Goal: Information Seeking & Learning: Check status

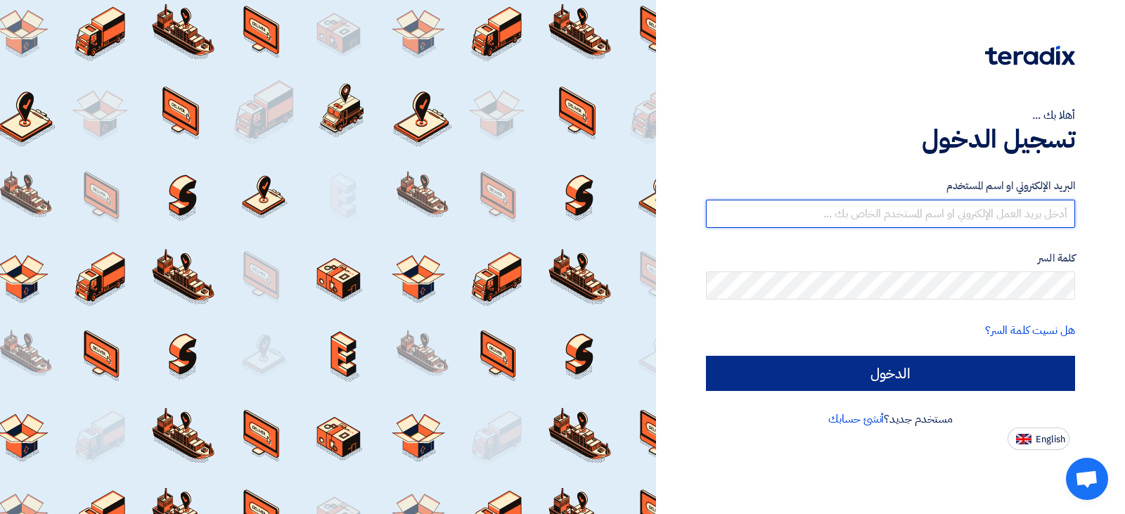
type input "[EMAIL_ADDRESS][DOMAIN_NAME]"
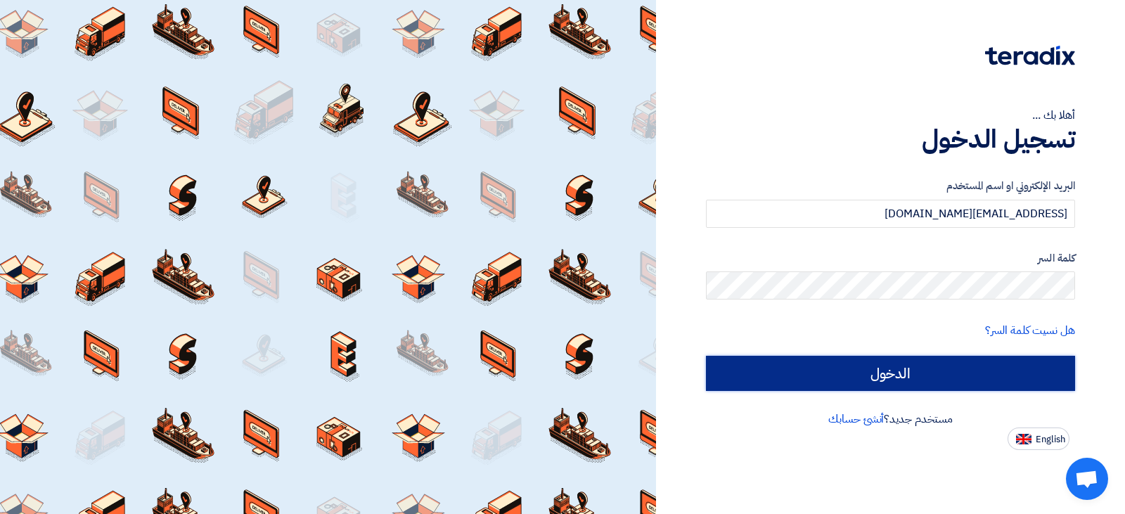
click at [843, 383] on input "الدخول" at bounding box center [890, 373] width 369 height 35
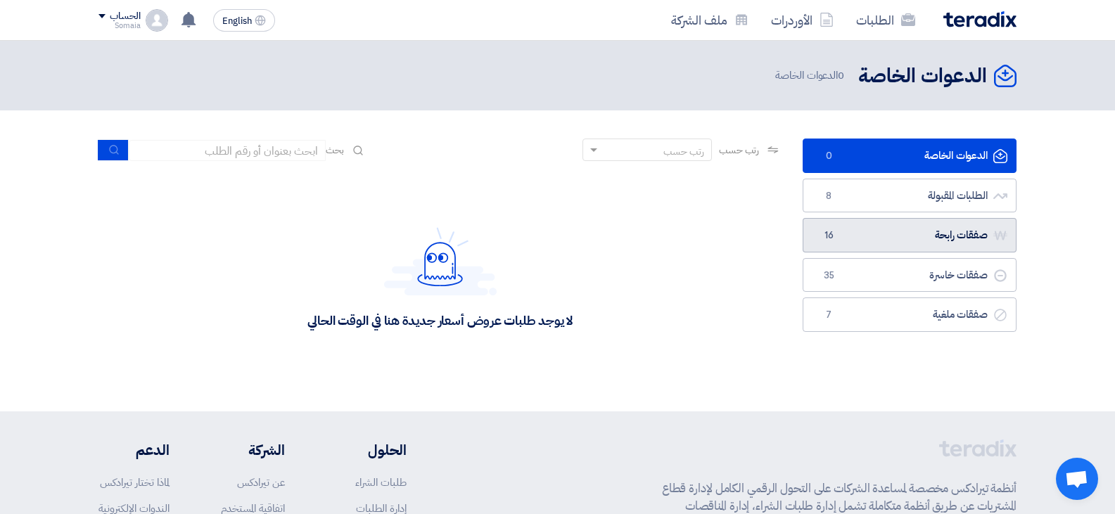
click at [872, 226] on link "صفقات رابحة صفقات رابحة 16" at bounding box center [909, 235] width 214 height 34
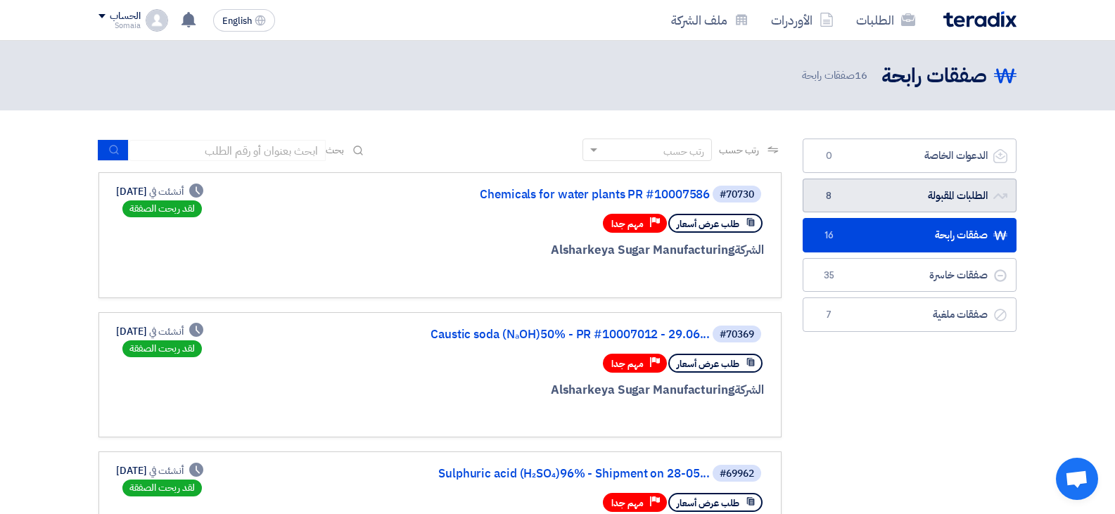
click at [914, 202] on link "الطلبات المقبولة الطلبات المقبولة 8" at bounding box center [909, 196] width 214 height 34
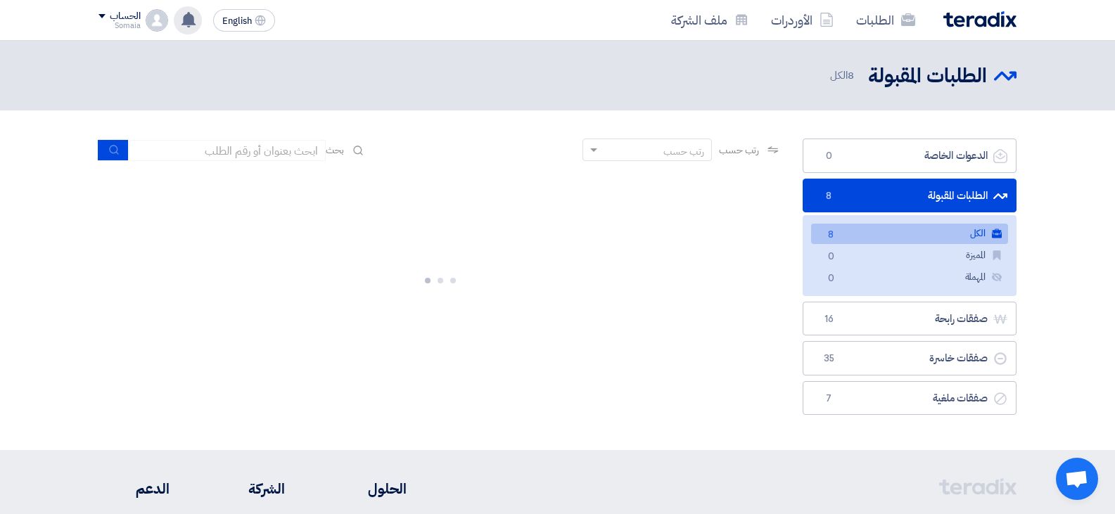
click at [196, 23] on icon at bounding box center [188, 19] width 15 height 15
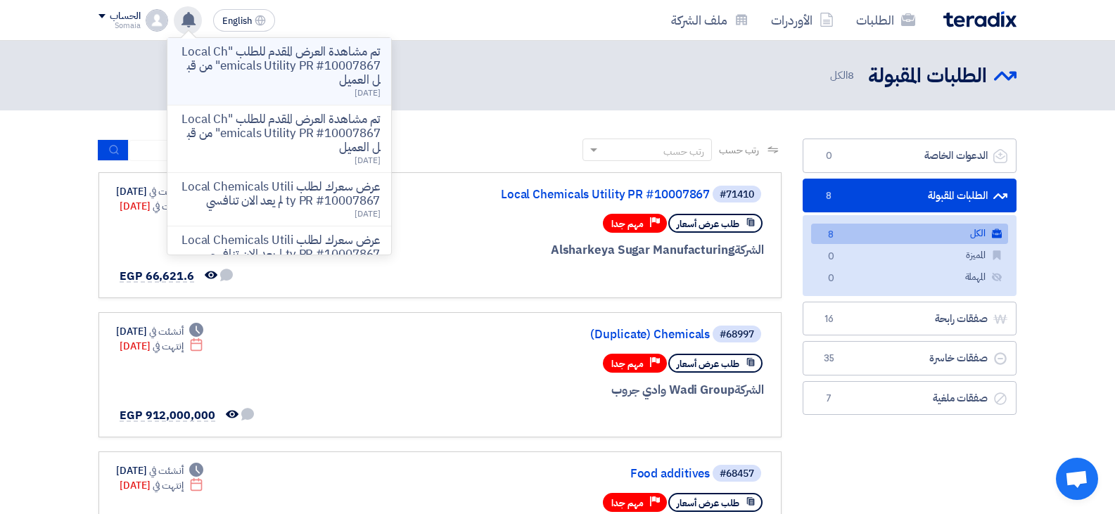
click at [208, 64] on p "تم مشاهدة العرض المقدم للطلب "Local Chemicals Utility PR #10007867" من قبل العم…" at bounding box center [279, 66] width 201 height 42
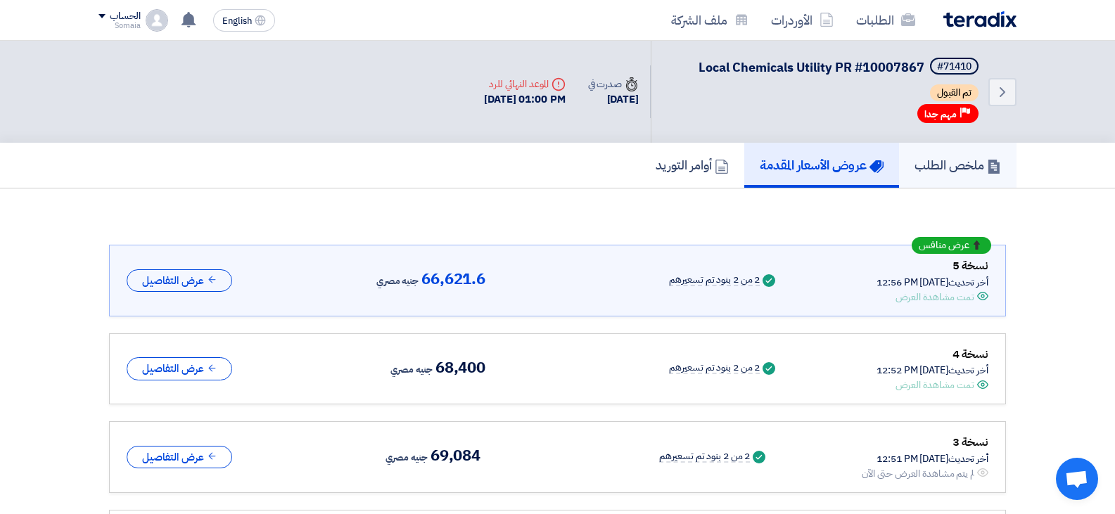
click at [952, 169] on h5 "ملخص الطلب" at bounding box center [957, 165] width 87 height 16
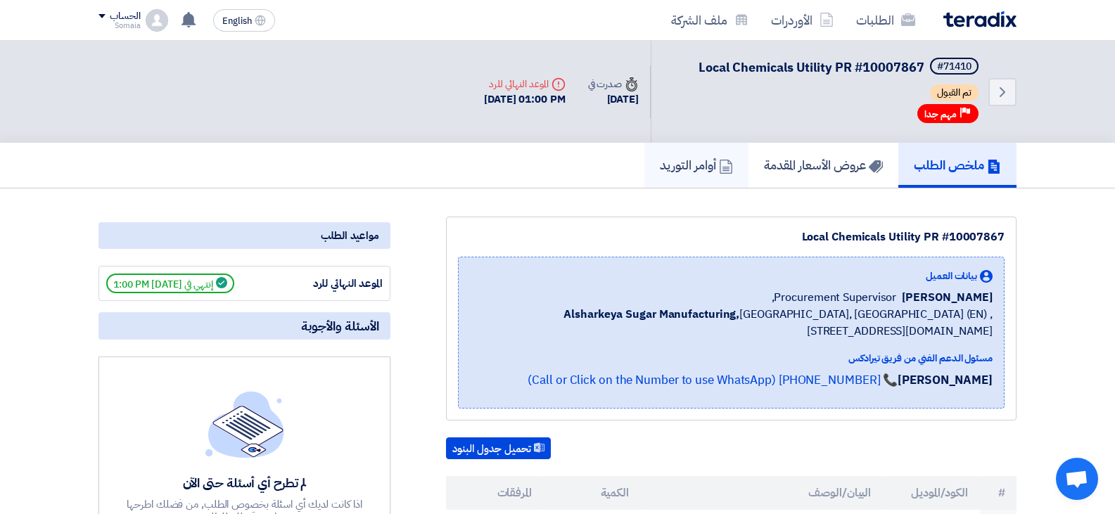
click at [719, 170] on use at bounding box center [725, 167] width 13 height 14
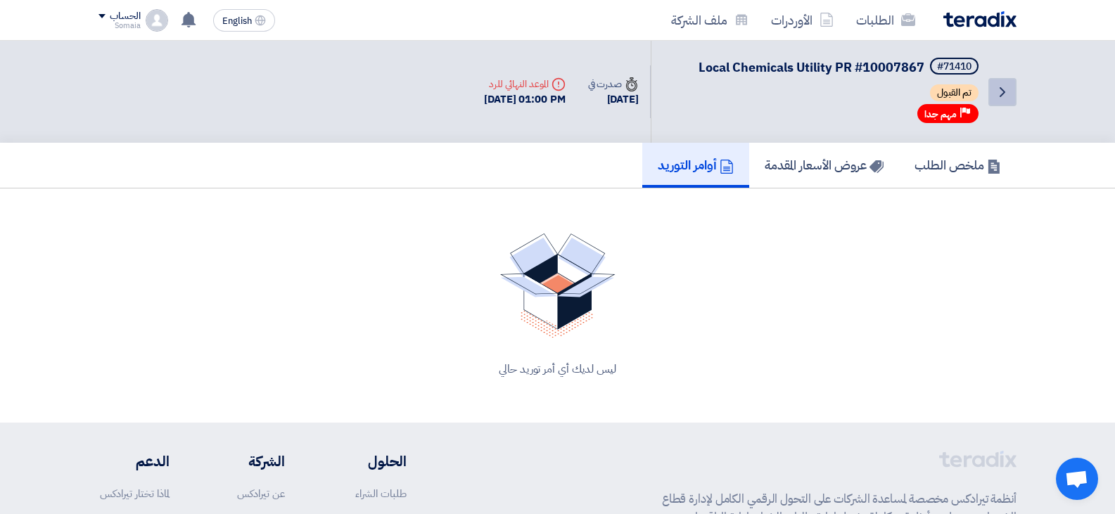
click at [1010, 94] on icon "Back" at bounding box center [1002, 92] width 17 height 17
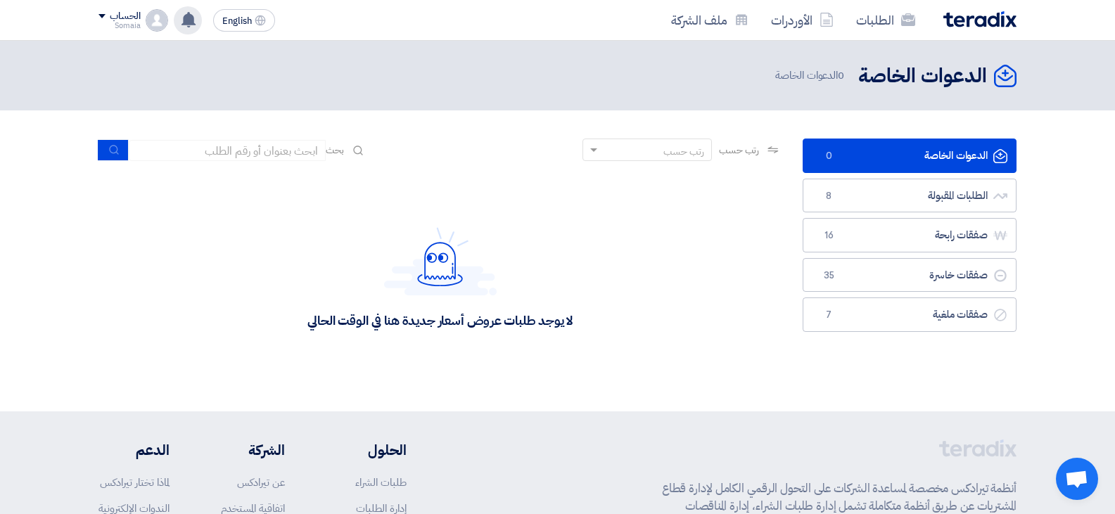
click at [198, 25] on div "تم مشاهدة العرض المقدم للطلب "Local Chemicals Utility PR #10007867" من قبل العم…" at bounding box center [188, 20] width 28 height 28
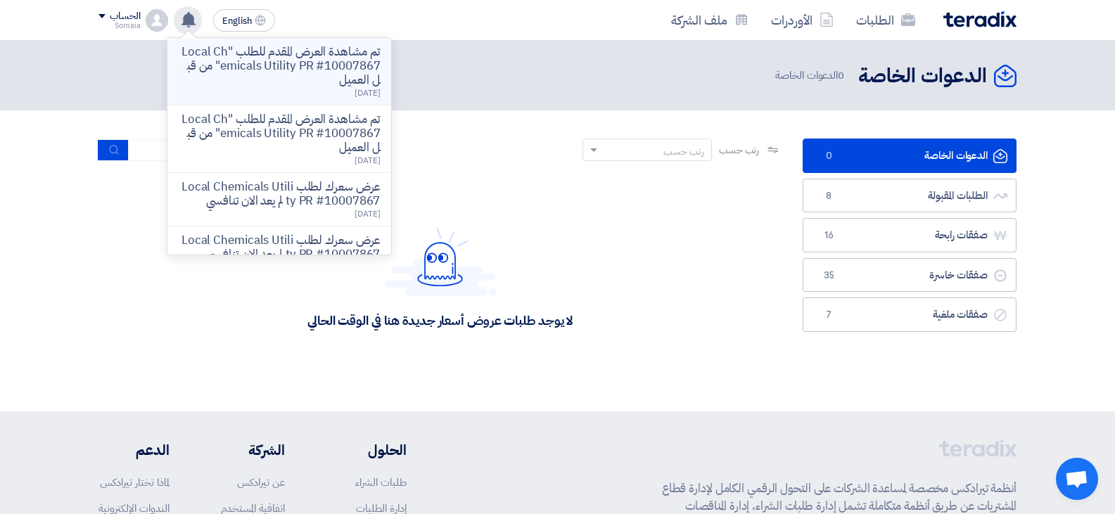
click at [215, 59] on p "تم مشاهدة العرض المقدم للطلب "Local Chemicals Utility PR #10007867" من قبل العم…" at bounding box center [279, 66] width 201 height 42
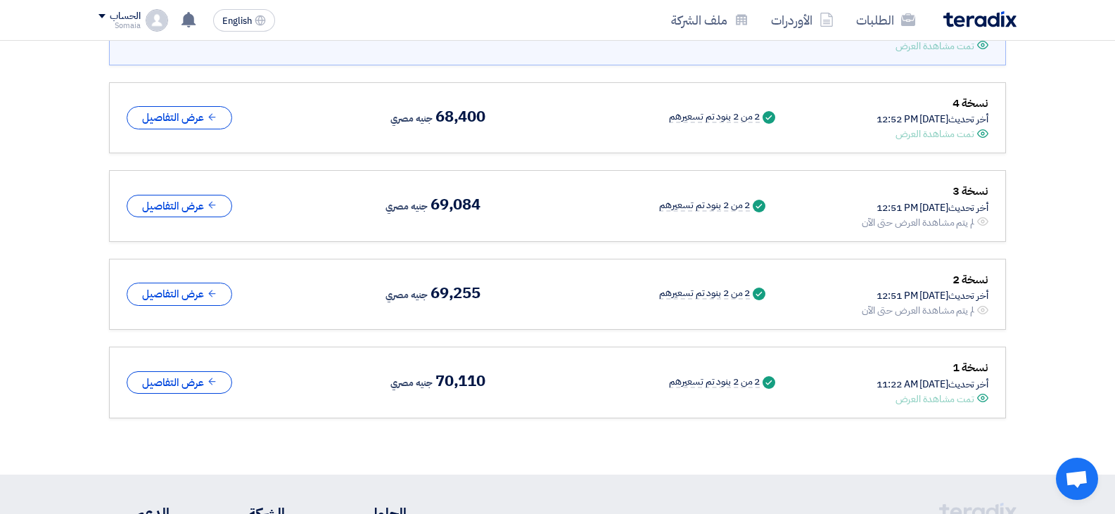
scroll to position [164, 0]
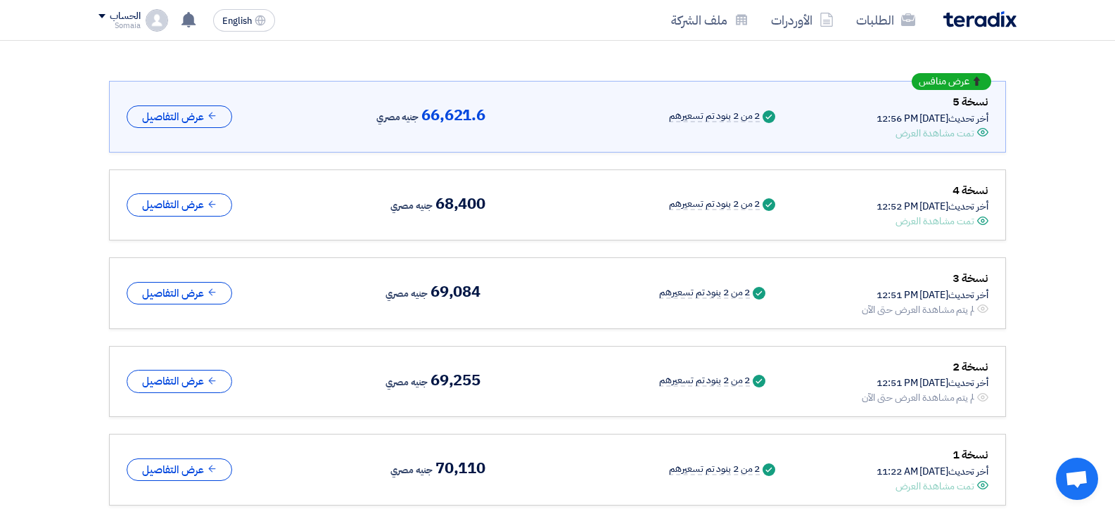
click at [158, 128] on div "عرض منافس نسخة 5 أخر تحديث [DATE] 12:56 PM Offer is Seen تمت مشاهدة العرض Succe…" at bounding box center [558, 117] width 862 height 48
click at [173, 113] on button "عرض التفاصيل" at bounding box center [179, 116] width 105 height 23
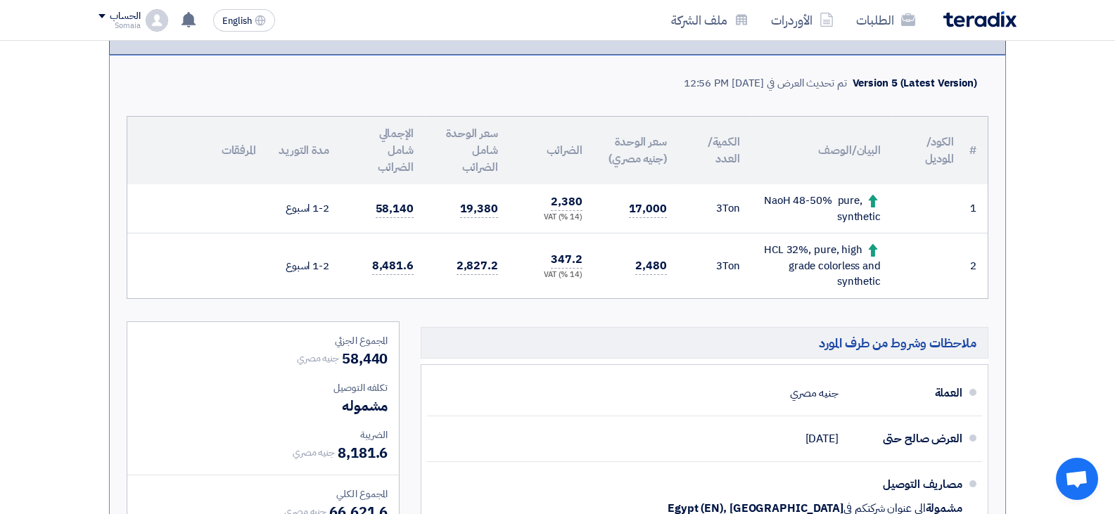
scroll to position [375, 0]
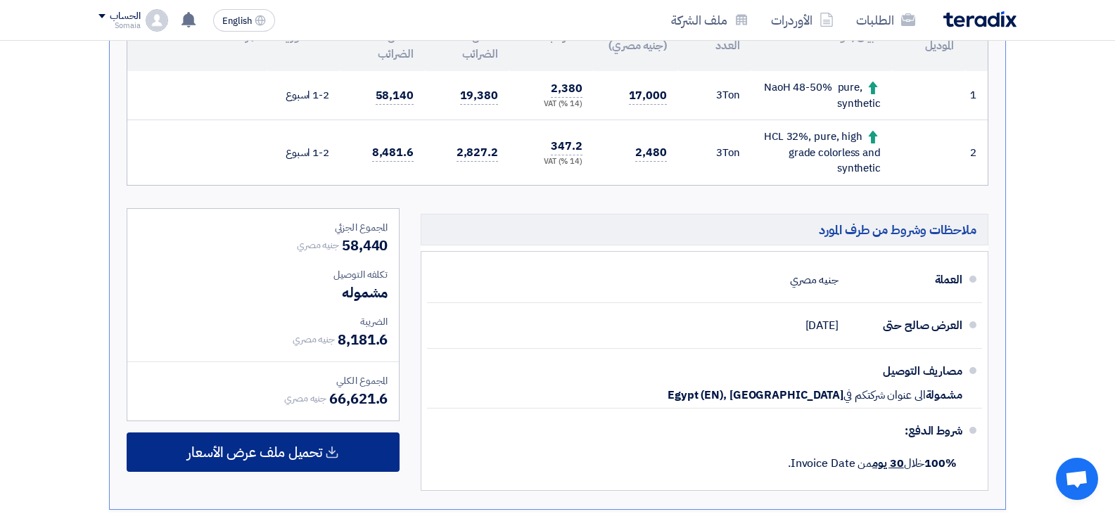
click at [312, 451] on span "تحميل ملف عرض الأسعار" at bounding box center [254, 452] width 135 height 13
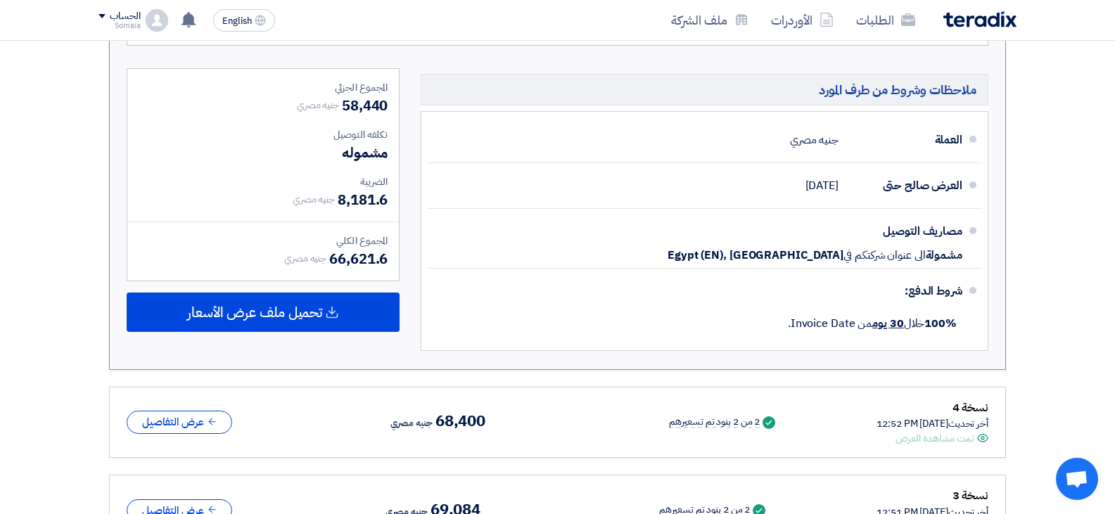
scroll to position [516, 0]
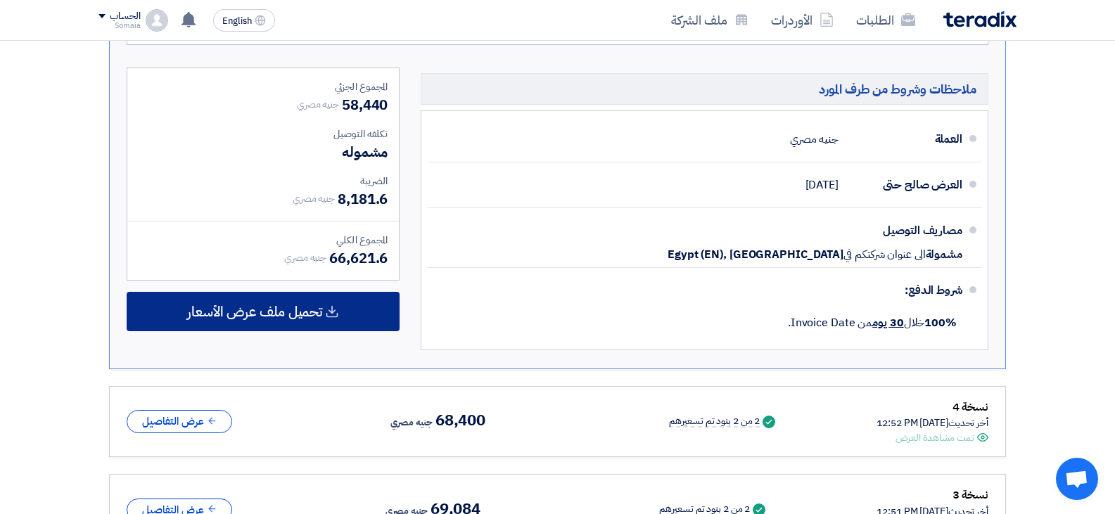
click at [297, 318] on span "تحميل ملف عرض الأسعار" at bounding box center [254, 311] width 135 height 13
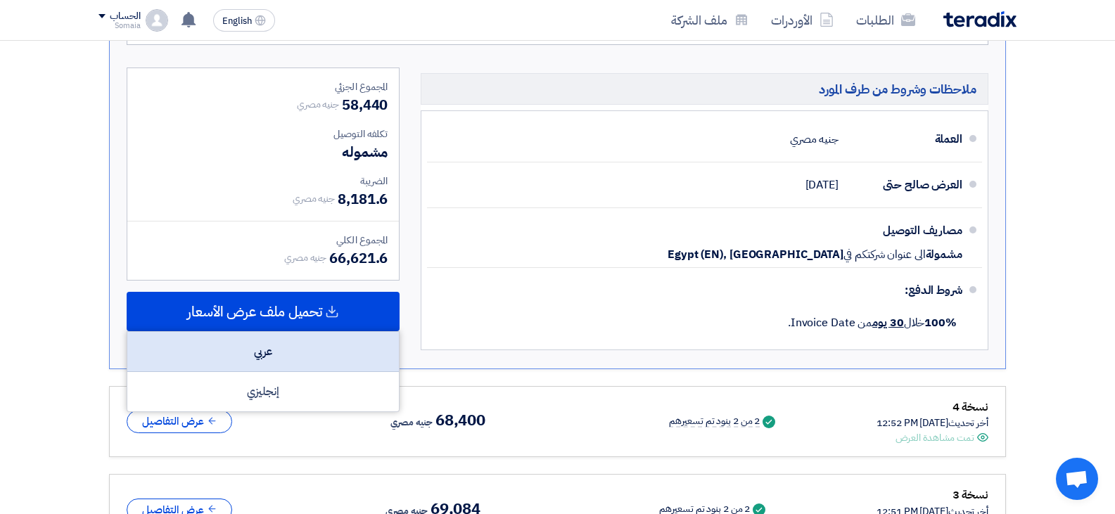
click at [281, 354] on div "عربي" at bounding box center [262, 352] width 271 height 40
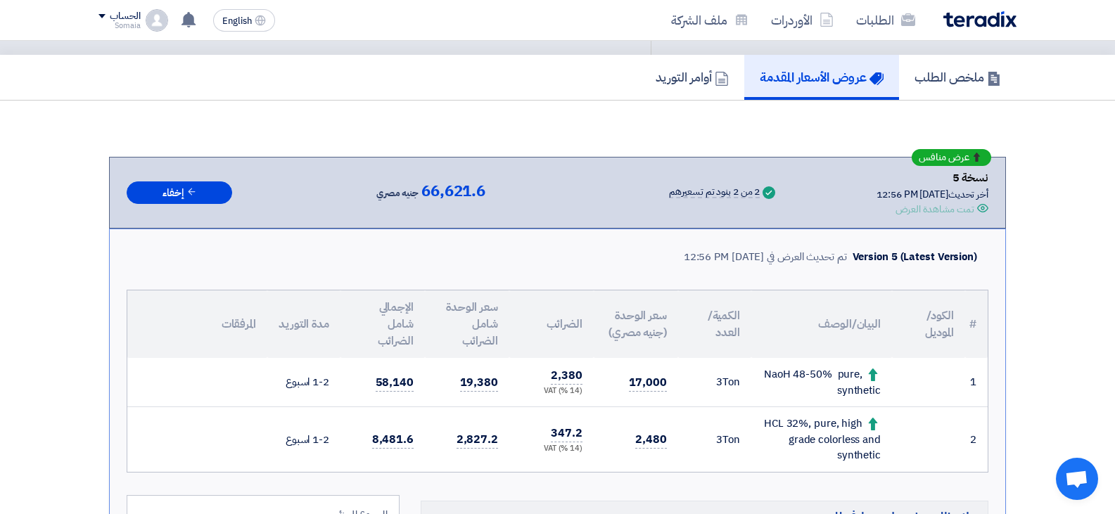
scroll to position [0, 0]
